Goal: Task Accomplishment & Management: Manage account settings

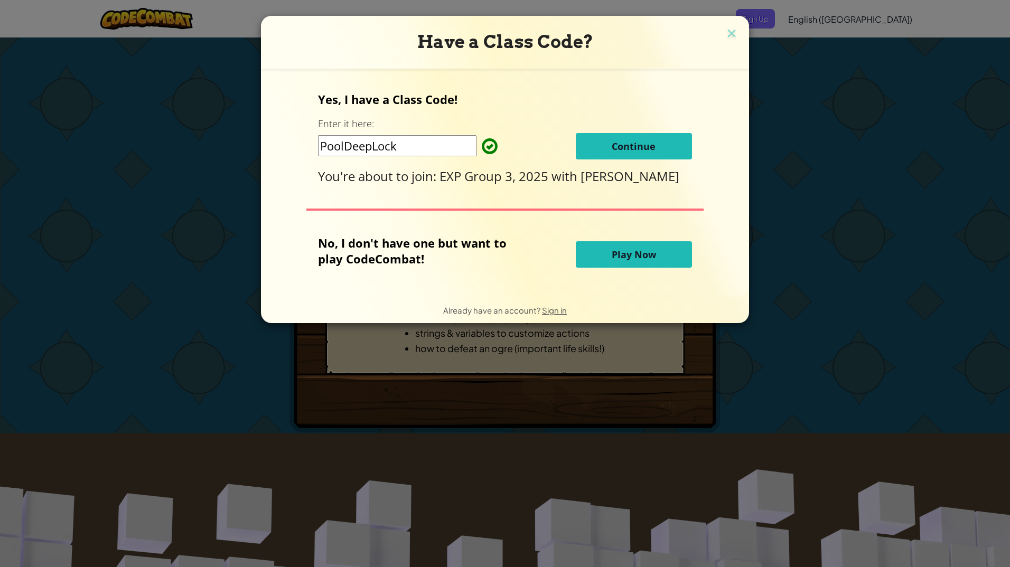
click at [611, 154] on button "Continue" at bounding box center [634, 146] width 116 height 26
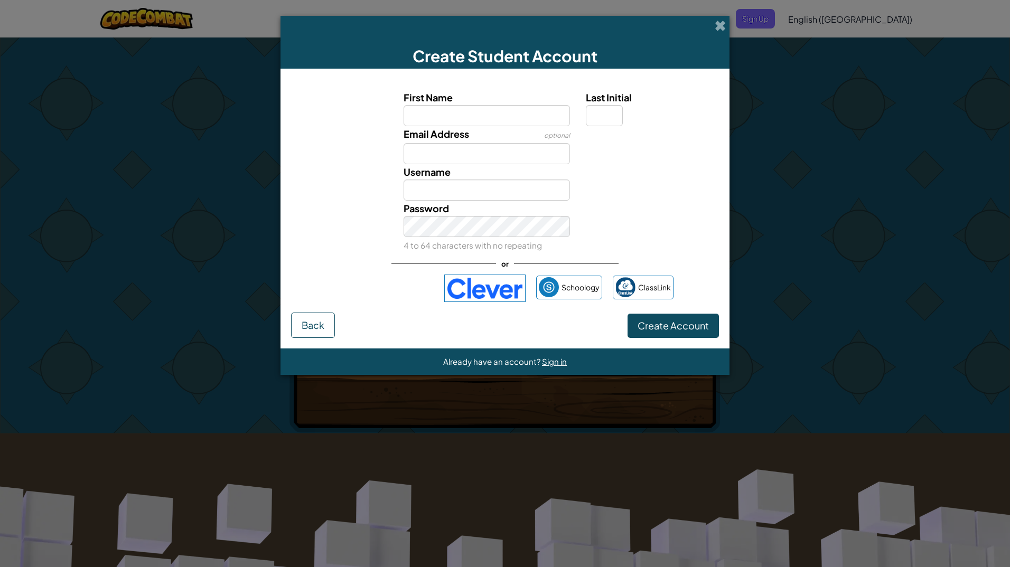
click at [397, 271] on div "or" at bounding box center [504, 264] width 227 height 22
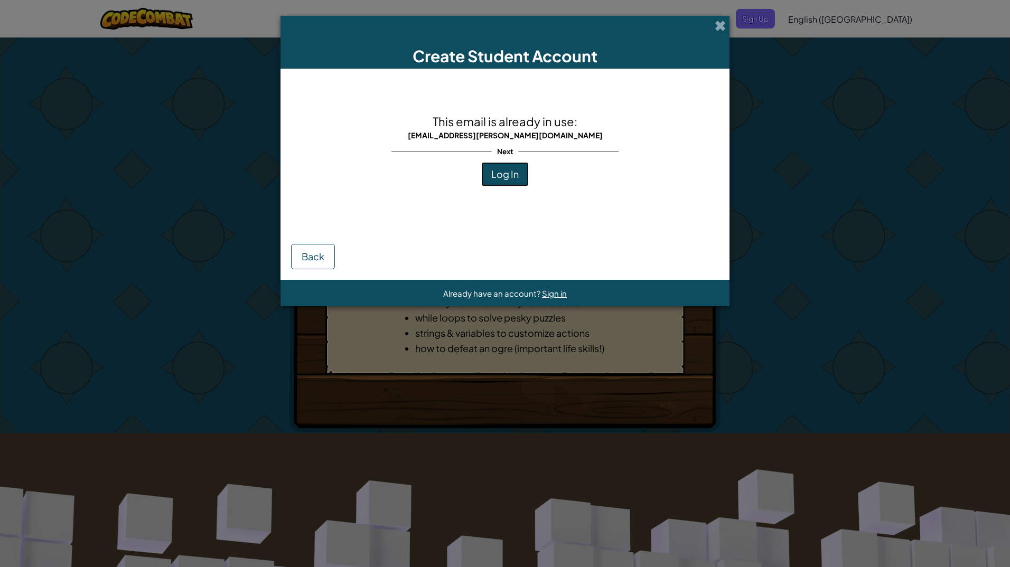
click at [524, 169] on button "Log In" at bounding box center [505, 174] width 48 height 24
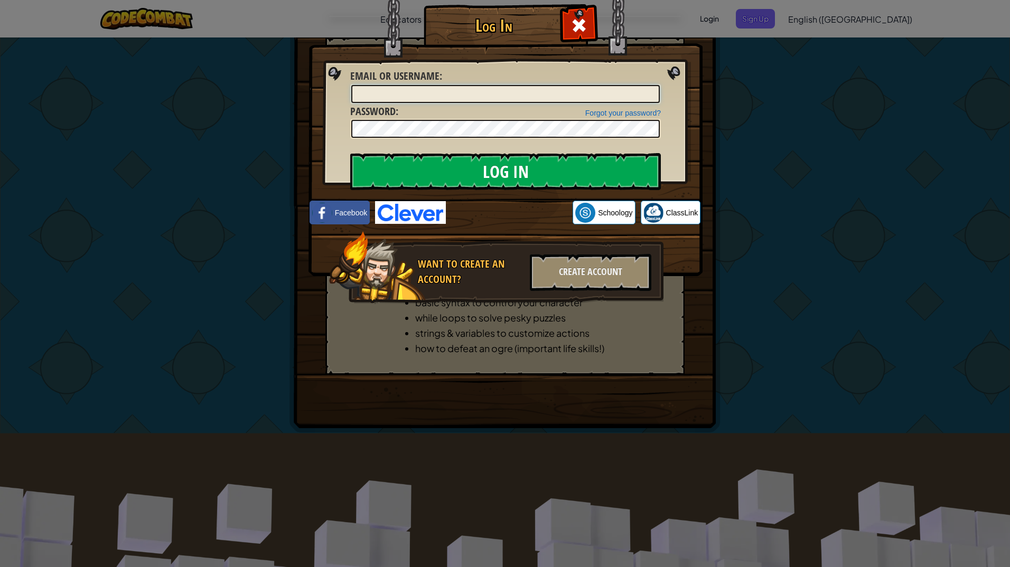
type input "RashawnaJ"
click at [559, 162] on input "Log In" at bounding box center [505, 171] width 311 height 37
